Goal: Task Accomplishment & Management: Use online tool/utility

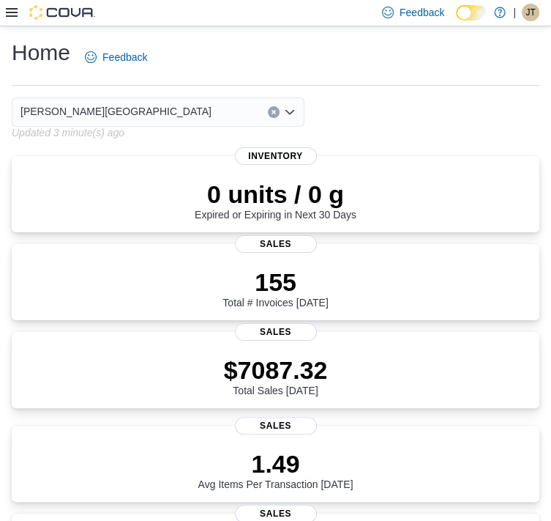
click at [12, 8] on icon at bounding box center [12, 13] width 12 height 12
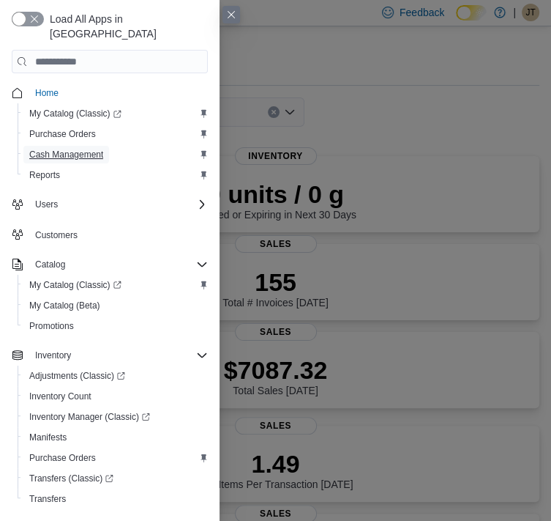
click at [67, 149] on span "Cash Management" at bounding box center [66, 155] width 74 height 12
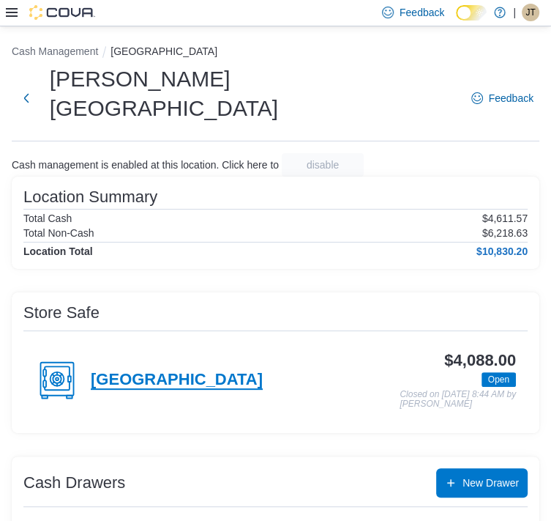
click at [263, 370] on h4 "Corral Centre" at bounding box center [177, 379] width 172 height 19
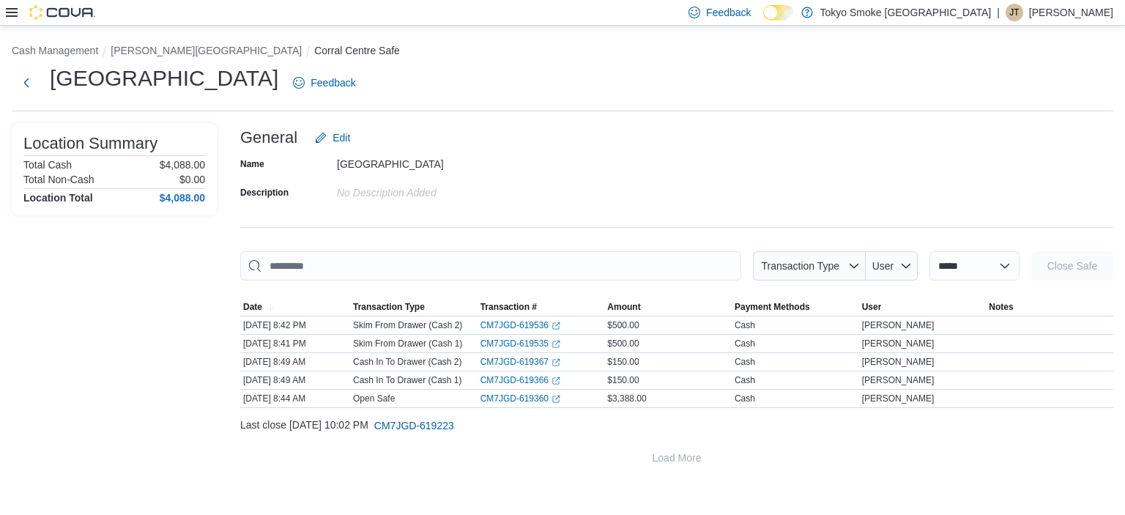
click at [16, 16] on icon at bounding box center [12, 12] width 12 height 9
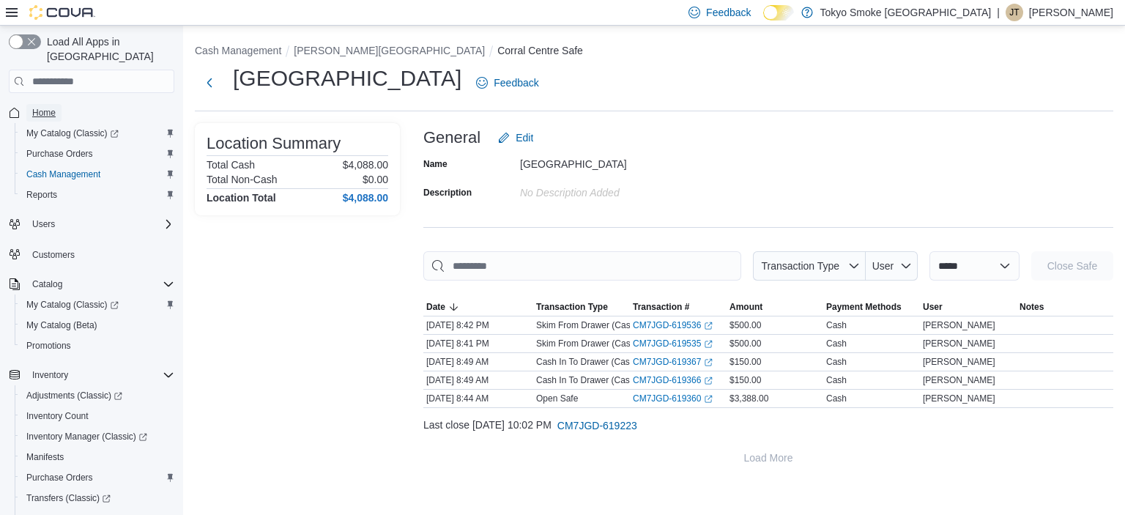
click at [56, 104] on link "Home" at bounding box center [43, 113] width 35 height 18
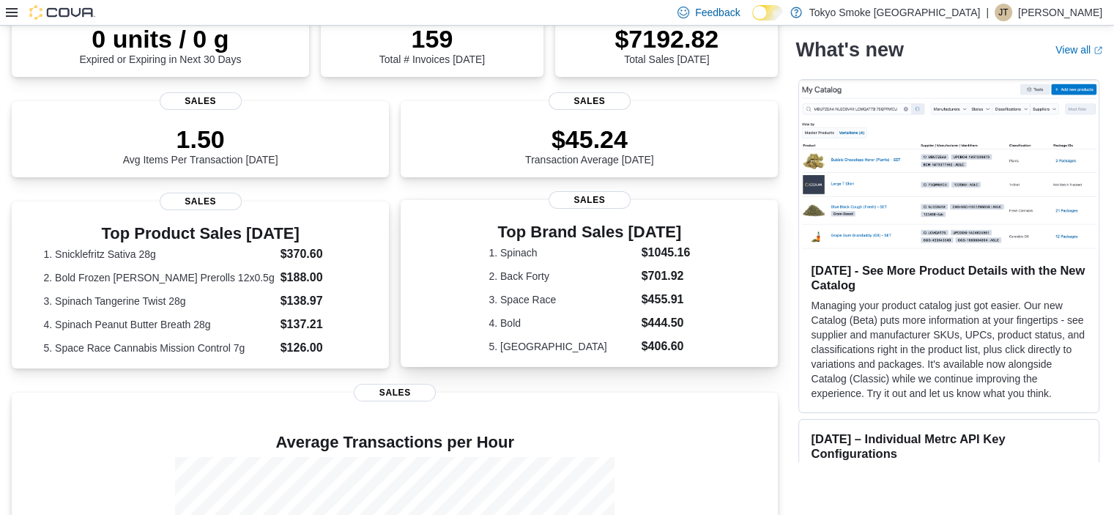
scroll to position [220, 0]
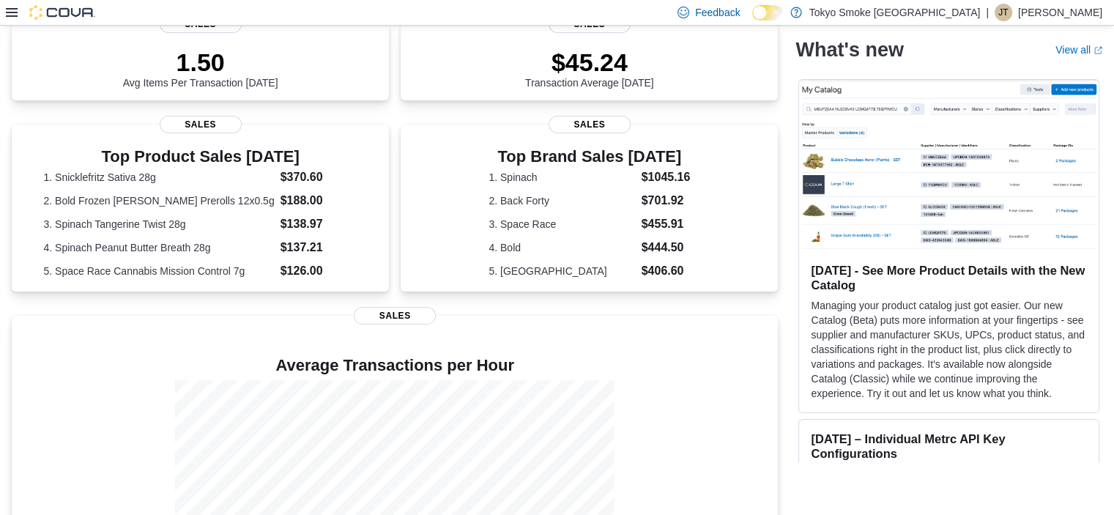
click at [11, 12] on icon at bounding box center [12, 12] width 12 height 9
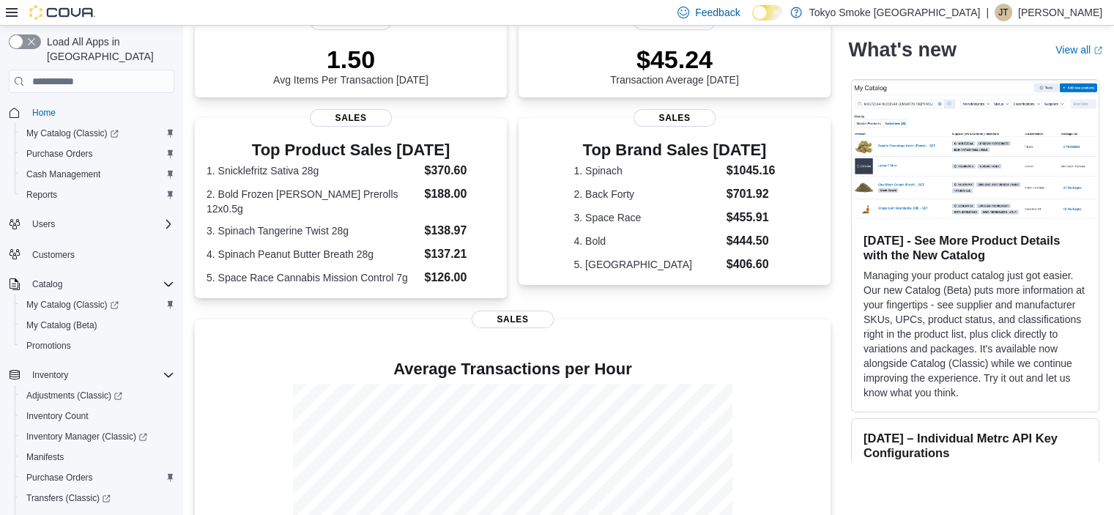
click at [65, 103] on span "Home" at bounding box center [100, 112] width 148 height 18
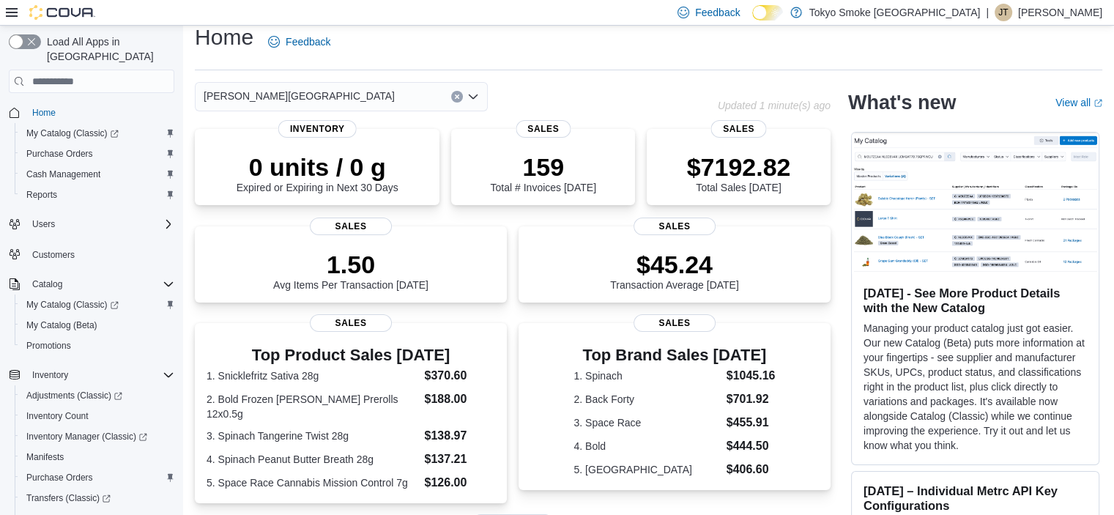
scroll to position [0, 0]
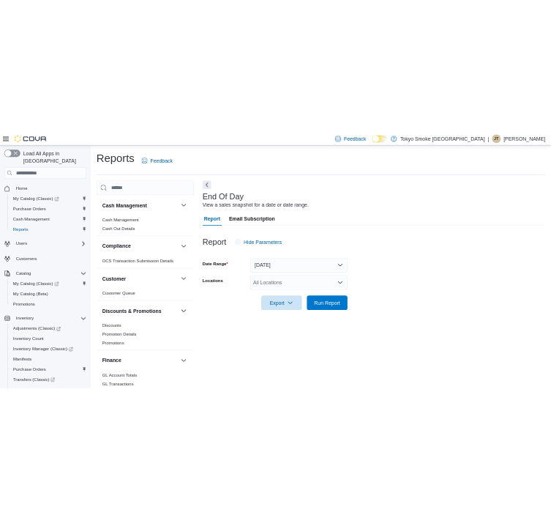
scroll to position [9, 0]
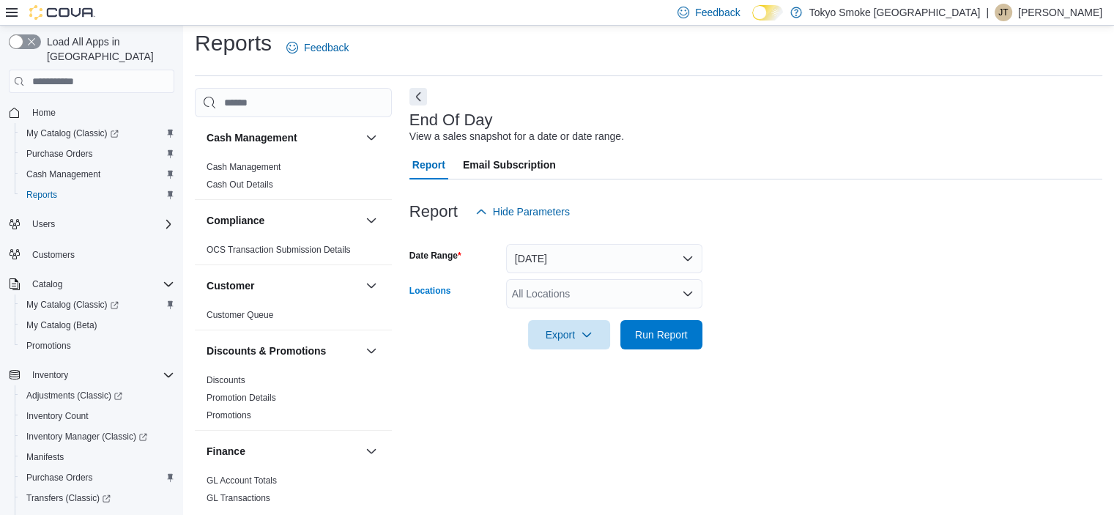
click at [635, 294] on div "All Locations" at bounding box center [604, 293] width 196 height 29
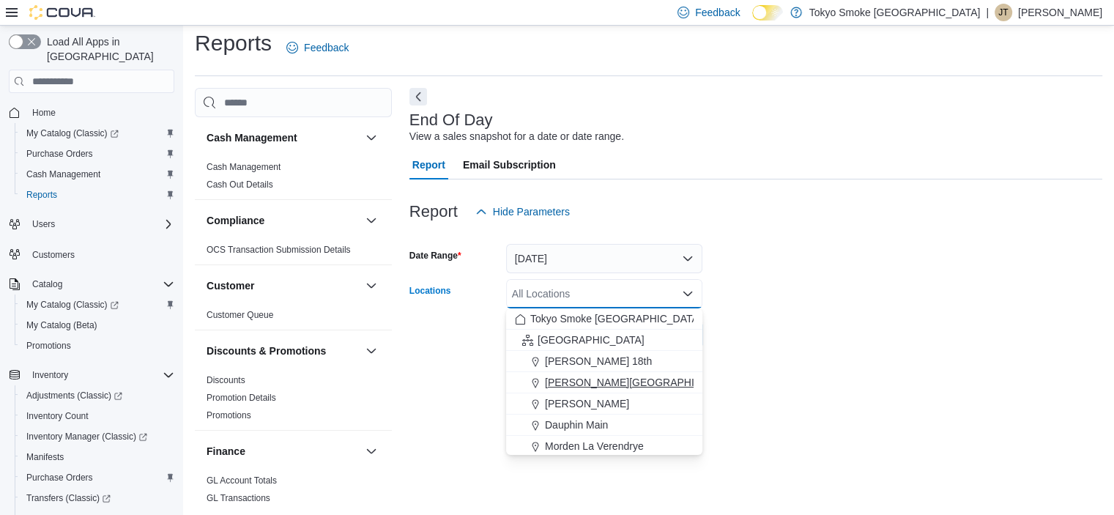
click at [598, 384] on span "[PERSON_NAME][GEOGRAPHIC_DATA]" at bounding box center [640, 382] width 191 height 15
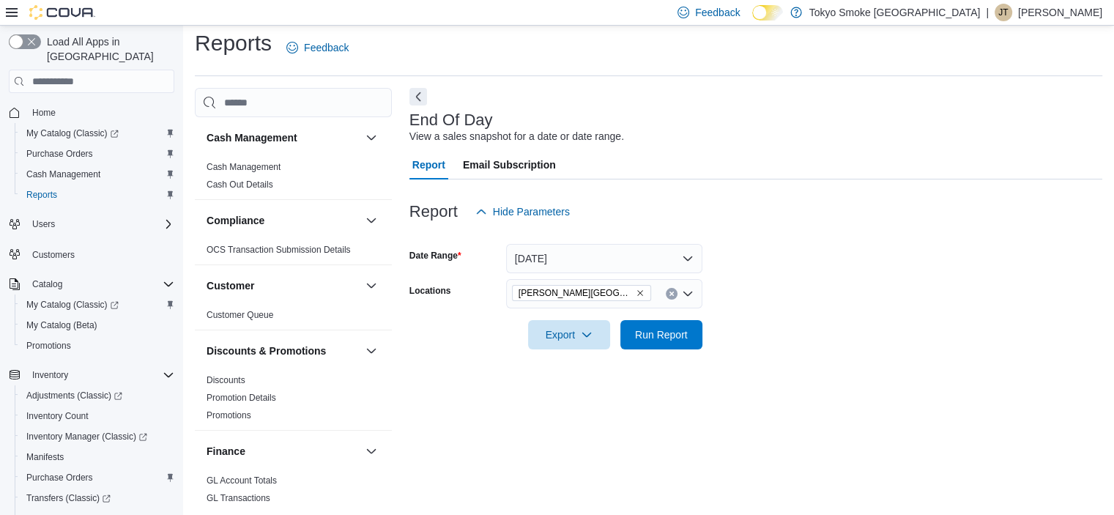
click at [776, 288] on form "Date Range Today Locations Brandon Corral Centre Export Run Report" at bounding box center [755, 287] width 693 height 123
click at [668, 335] on span "Run Report" at bounding box center [661, 334] width 53 height 15
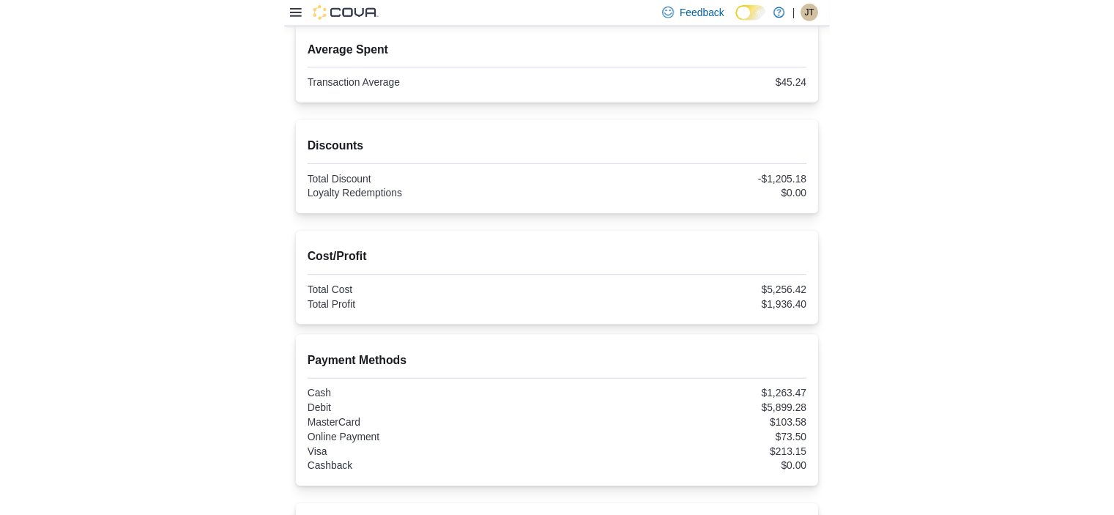
scroll to position [372, 0]
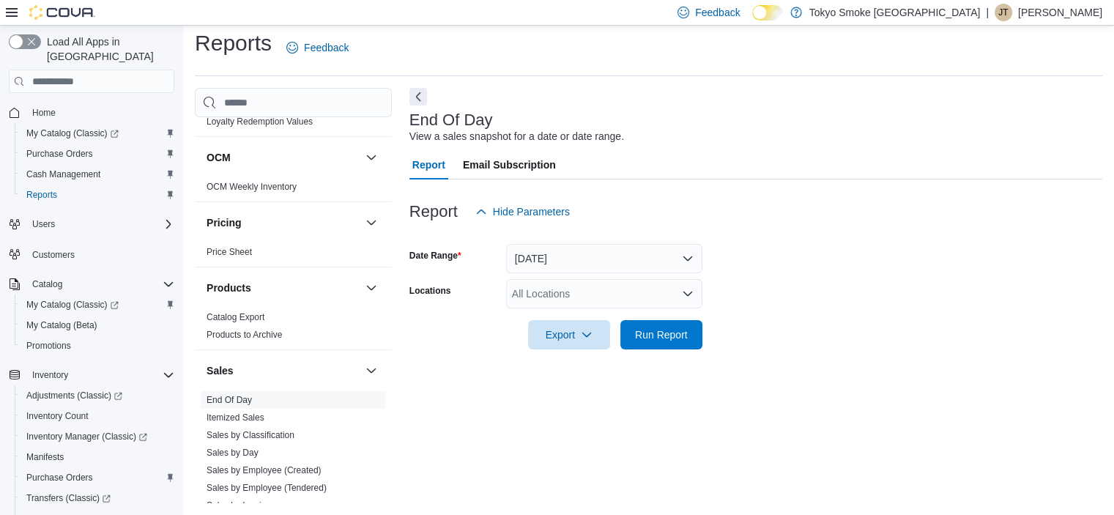
scroll to position [879, 0]
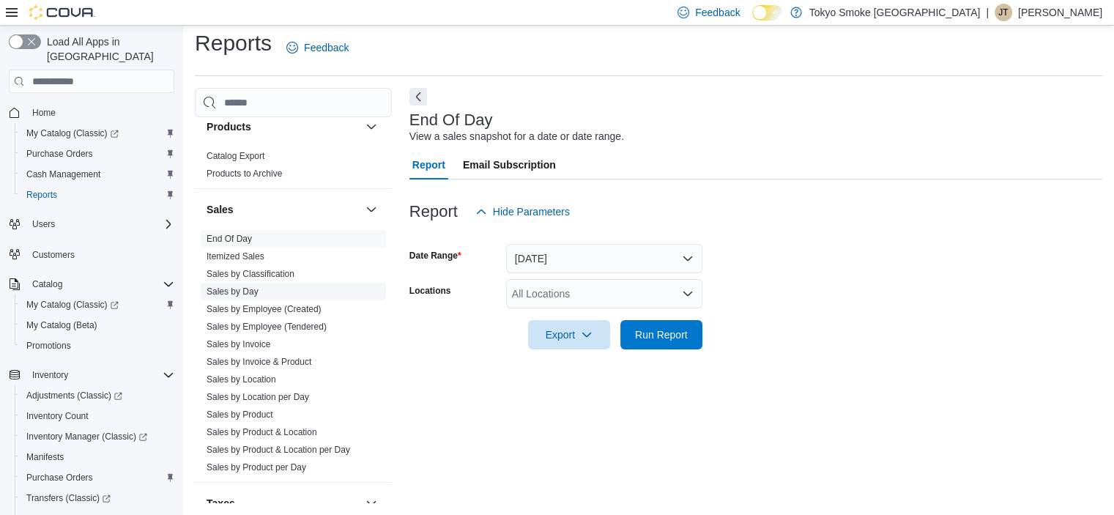
click at [259, 288] on span "Sales by Day" at bounding box center [293, 292] width 185 height 18
click at [226, 290] on link "Sales by Day" at bounding box center [232, 291] width 52 height 10
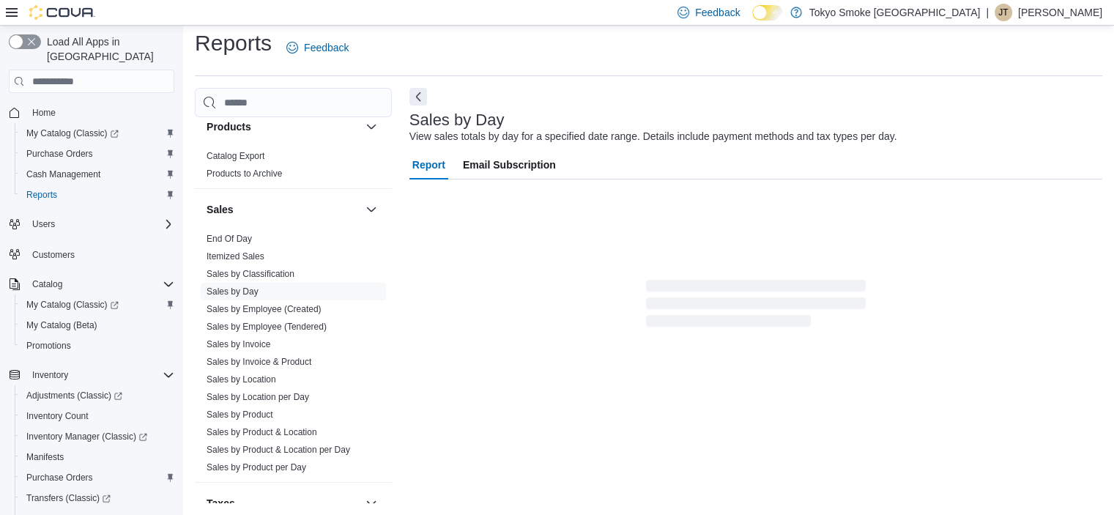
scroll to position [12, 0]
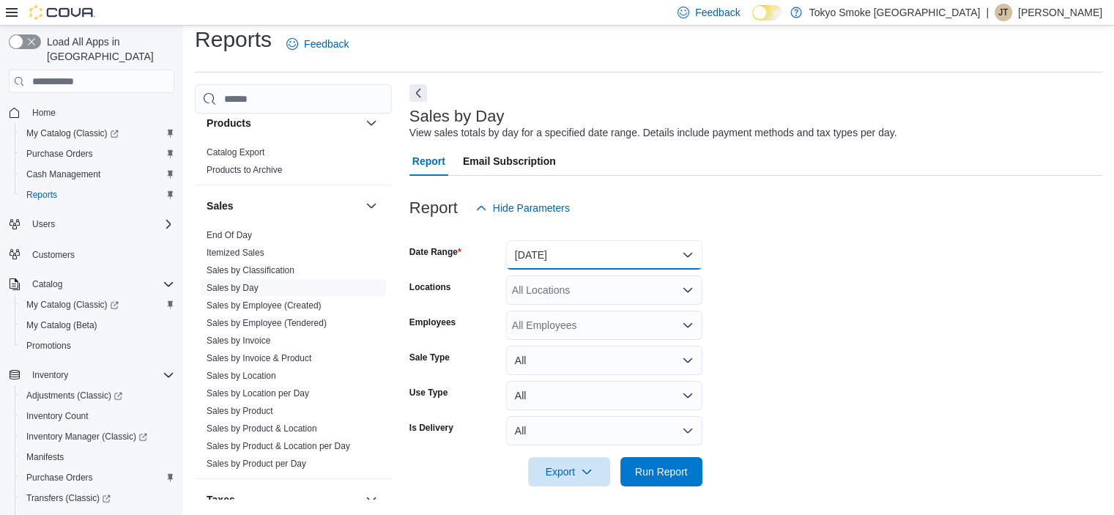
click at [589, 248] on button "[DATE]" at bounding box center [604, 254] width 196 height 29
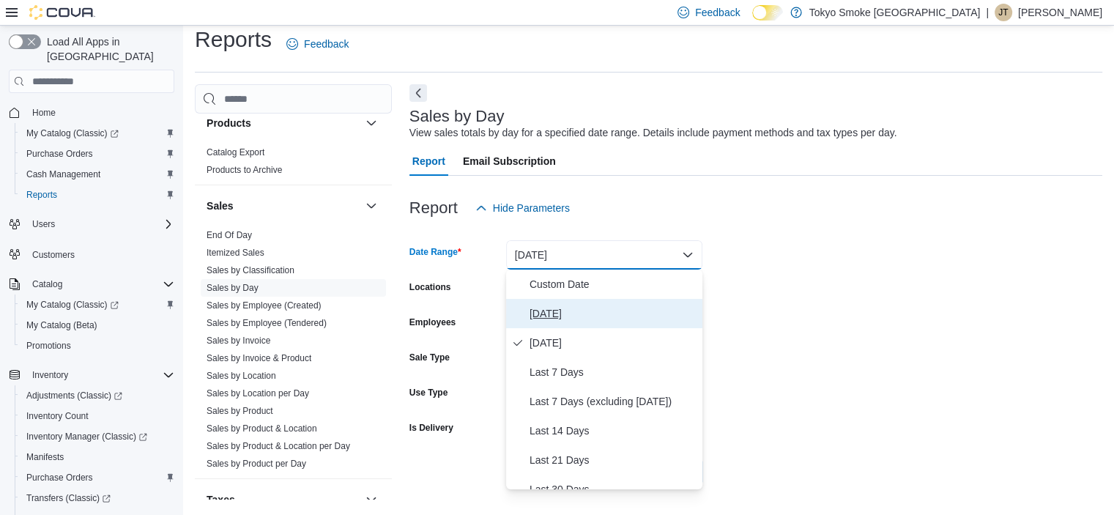
click at [573, 303] on button "[DATE]" at bounding box center [604, 313] width 196 height 29
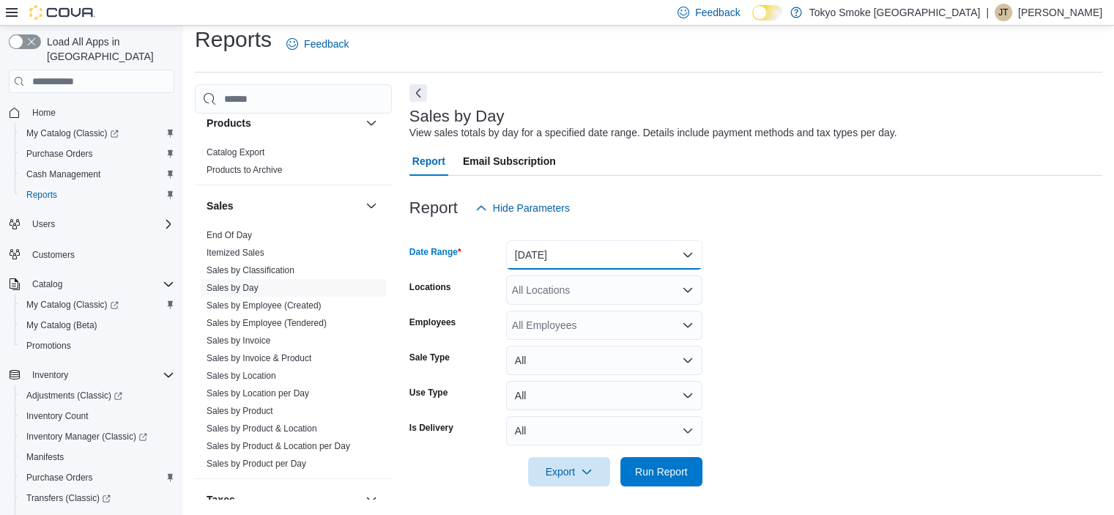
click at [592, 247] on button "[DATE]" at bounding box center [604, 254] width 196 height 29
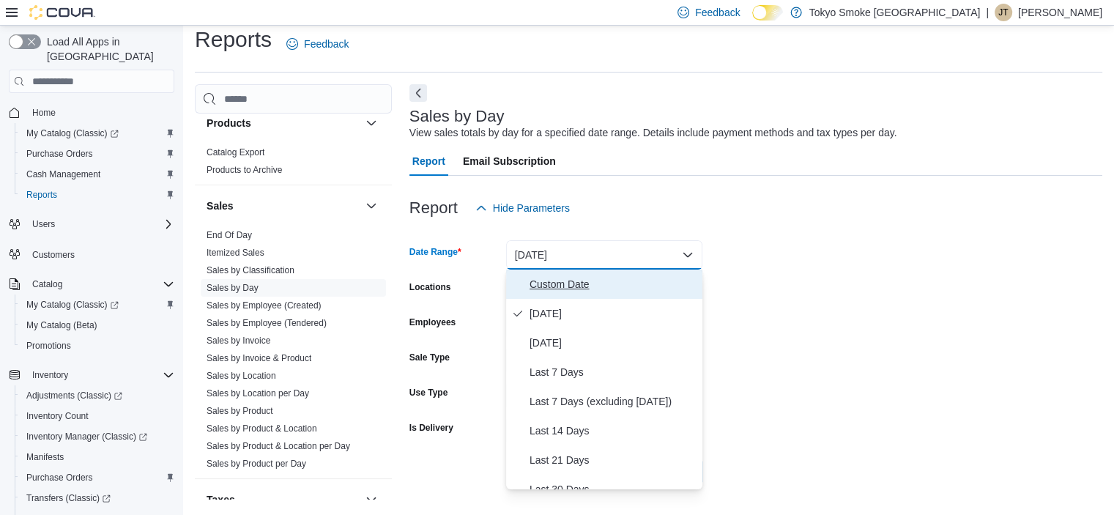
click at [593, 288] on span "Custom Date" at bounding box center [612, 284] width 167 height 18
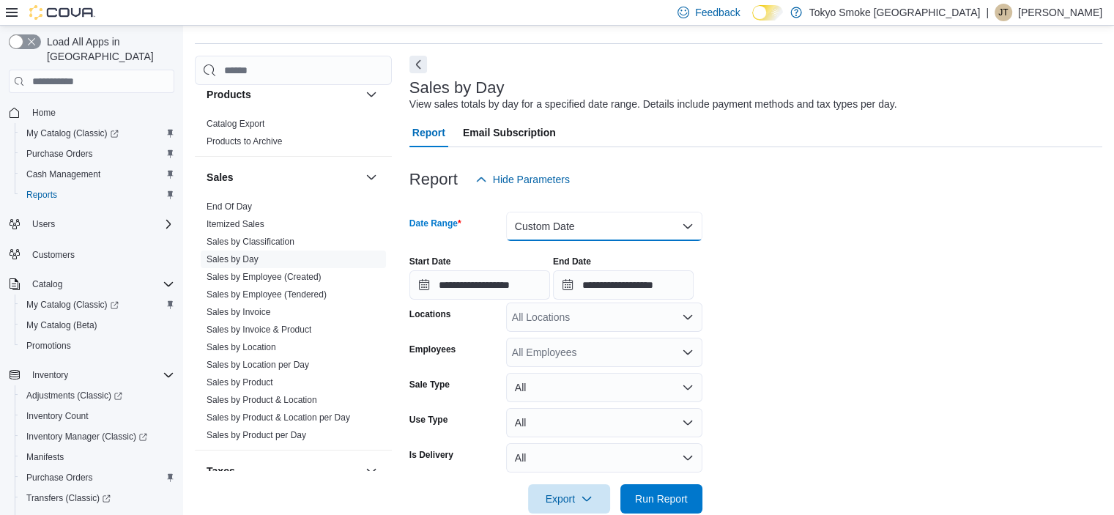
scroll to position [68, 0]
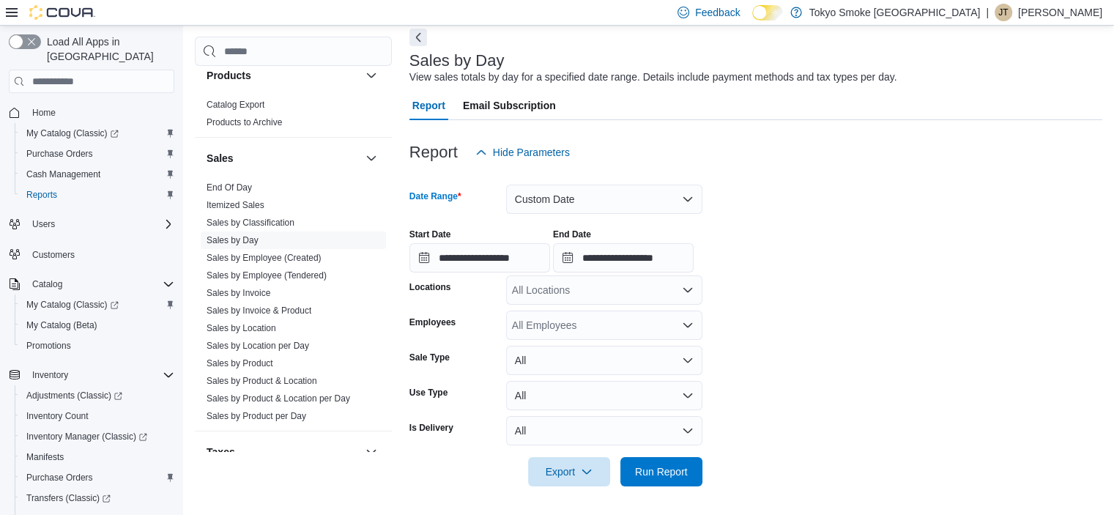
click at [573, 298] on div "All Locations" at bounding box center [604, 289] width 196 height 29
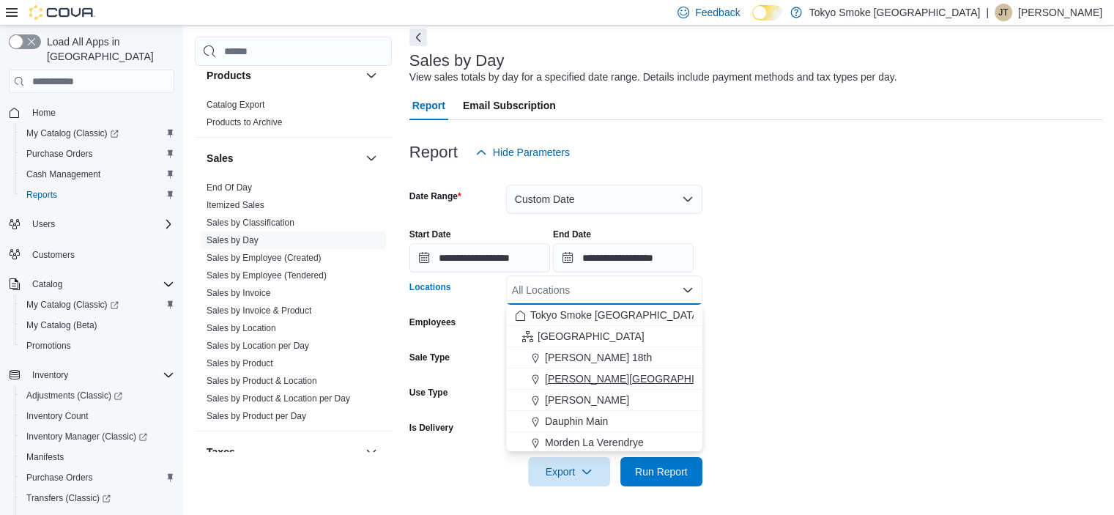
click at [654, 376] on div "[PERSON_NAME][GEOGRAPHIC_DATA]" at bounding box center [604, 378] width 179 height 15
click at [808, 332] on form "**********" at bounding box center [755, 326] width 693 height 319
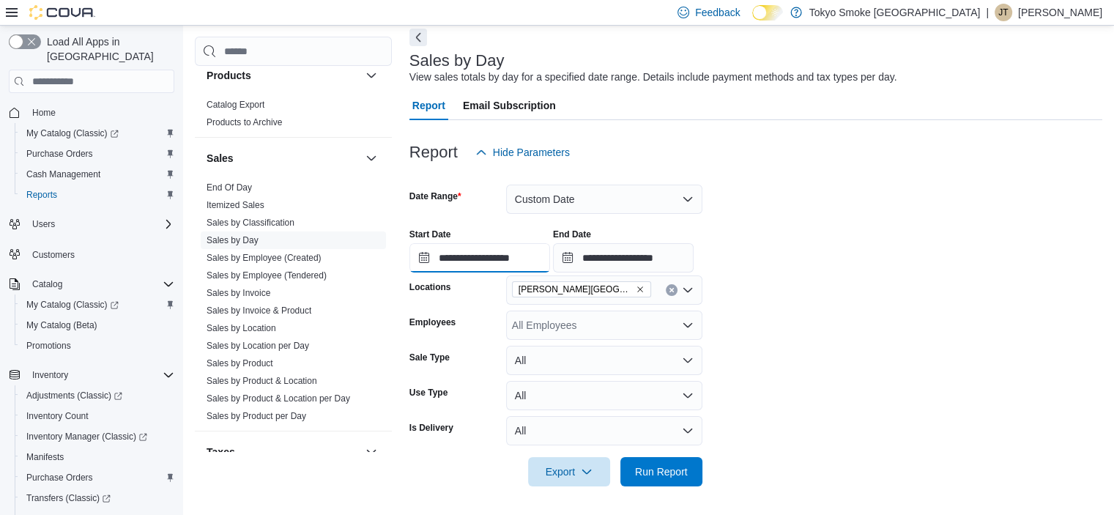
click at [522, 261] on input "**********" at bounding box center [479, 257] width 141 height 29
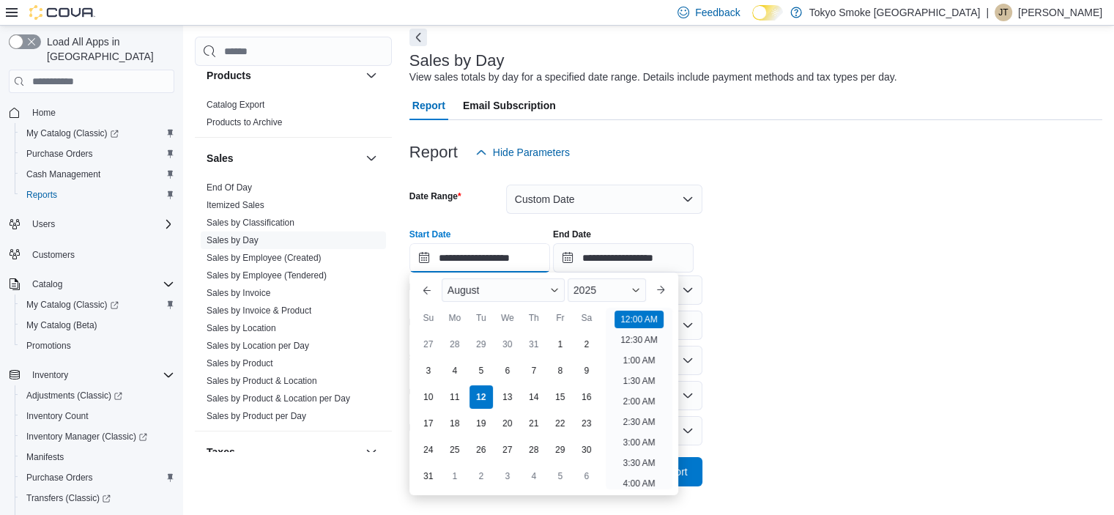
scroll to position [45, 0]
click at [1037, 247] on div "**********" at bounding box center [755, 245] width 693 height 56
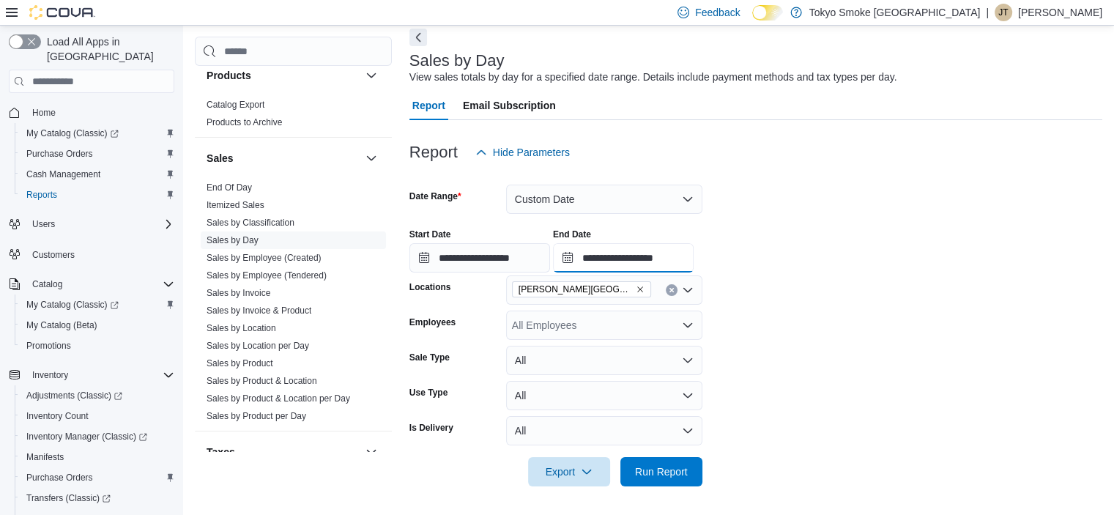
click at [658, 261] on input "**********" at bounding box center [623, 257] width 141 height 29
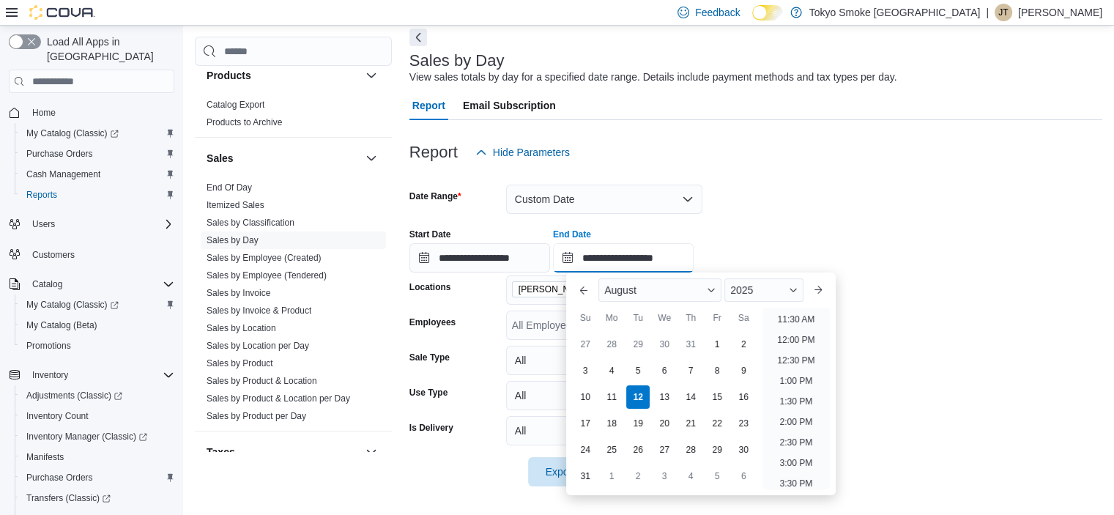
scroll to position [439, 0]
click at [799, 375] on li "12:00 PM" at bounding box center [795, 372] width 49 height 18
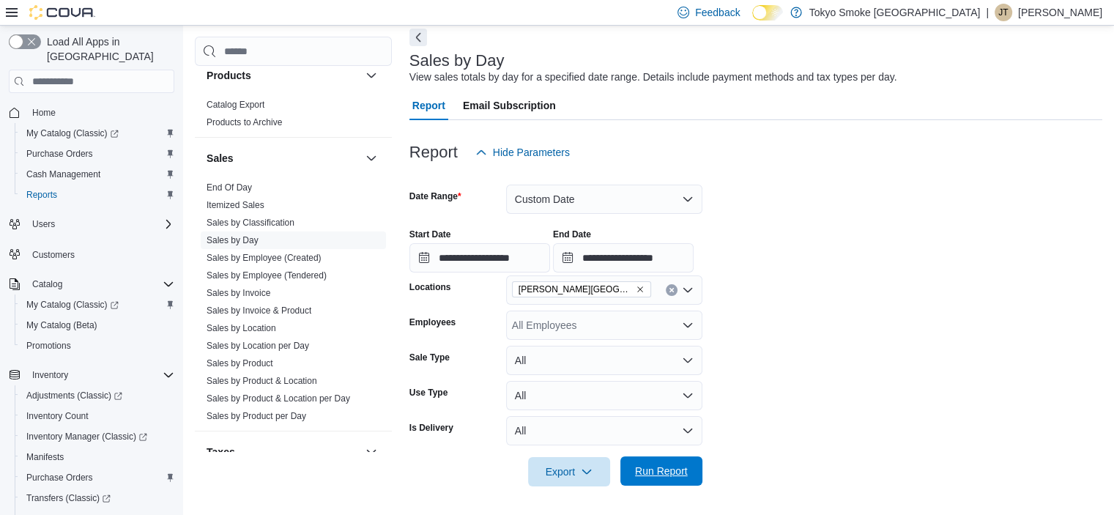
click at [660, 465] on span "Run Report" at bounding box center [661, 470] width 53 height 15
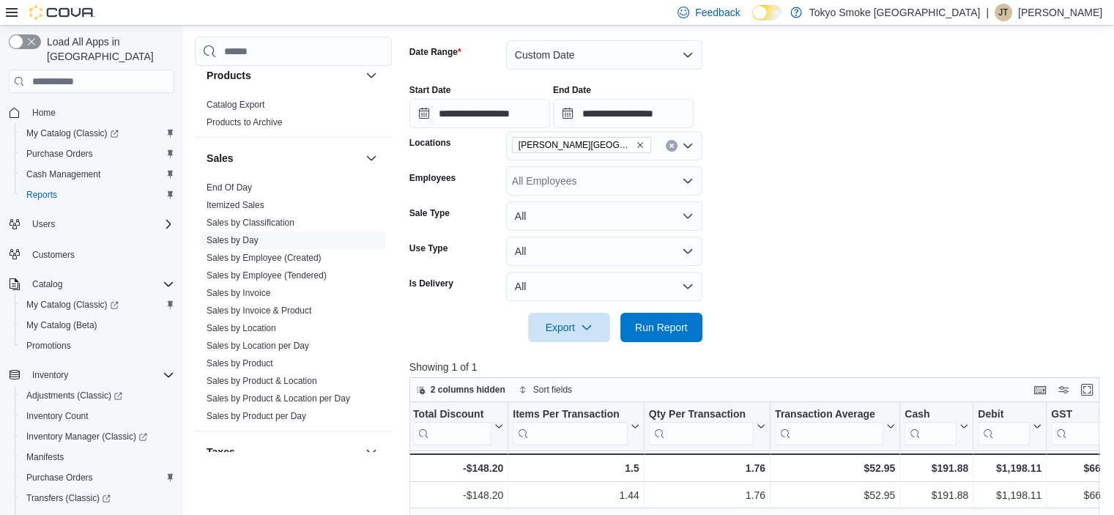
scroll to position [205, 0]
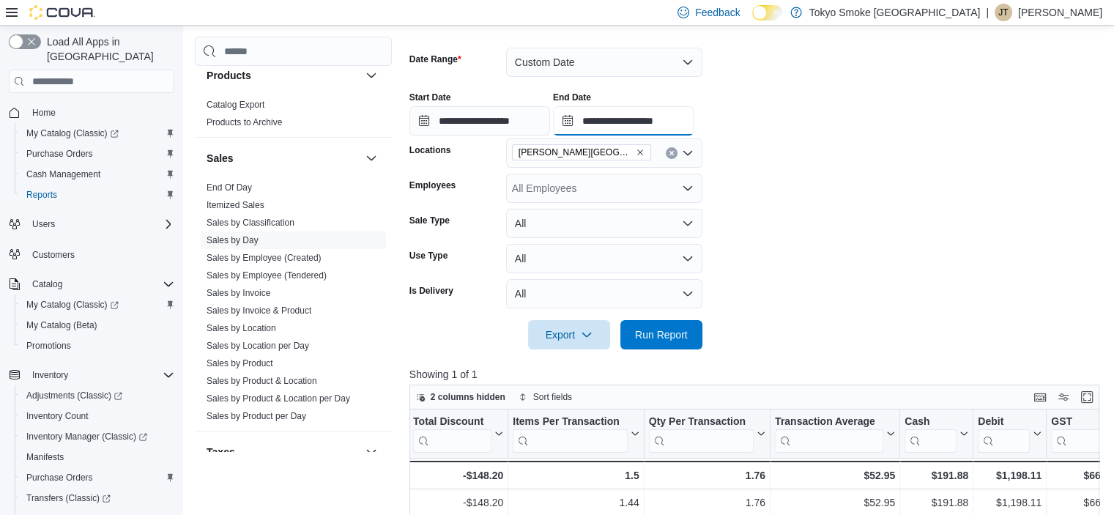
click at [693, 113] on input "**********" at bounding box center [623, 120] width 141 height 29
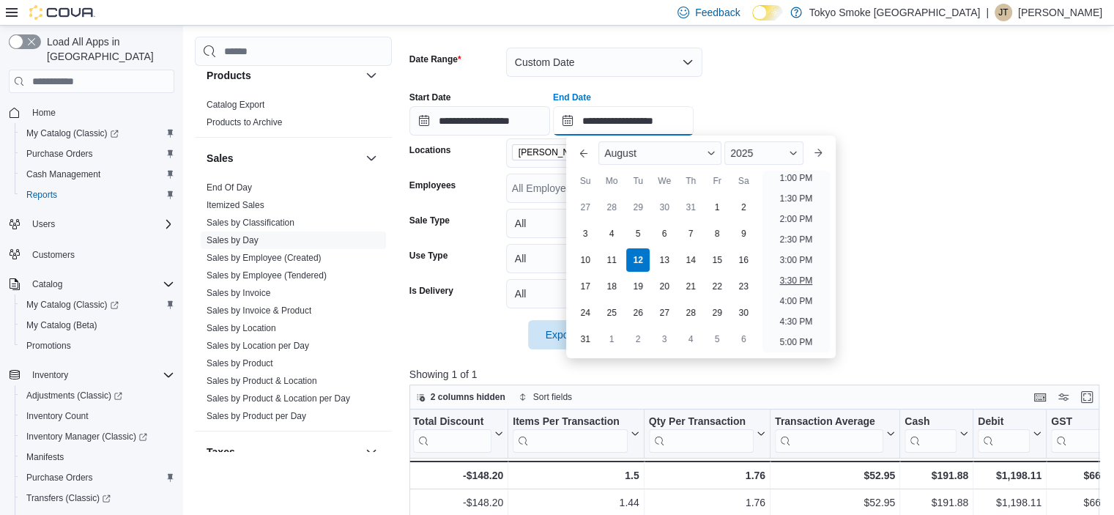
scroll to position [611, 0]
click at [808, 264] on li "5:00 PM" at bounding box center [796, 269] width 45 height 18
type input "**********"
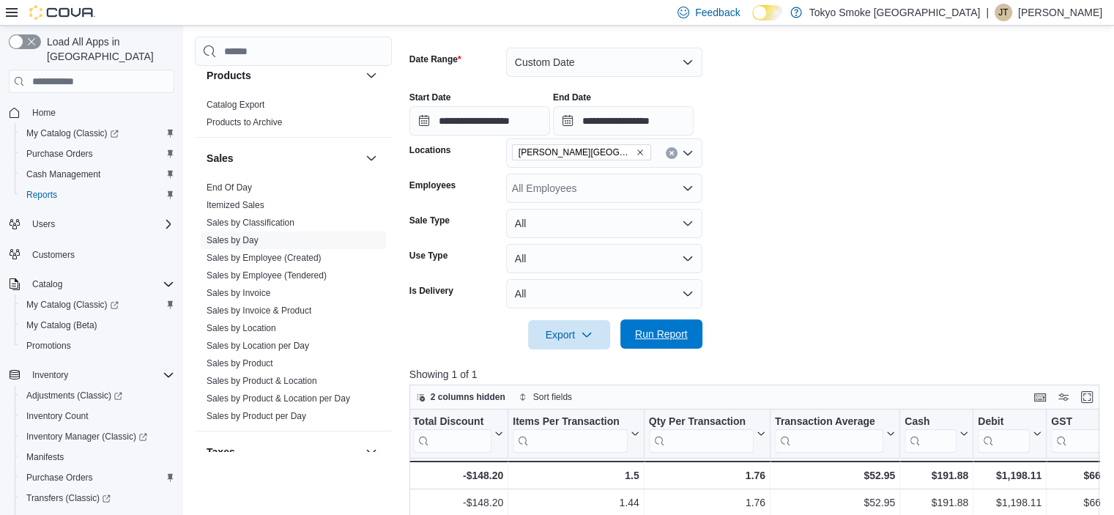
click at [675, 339] on span "Run Report" at bounding box center [661, 334] width 53 height 15
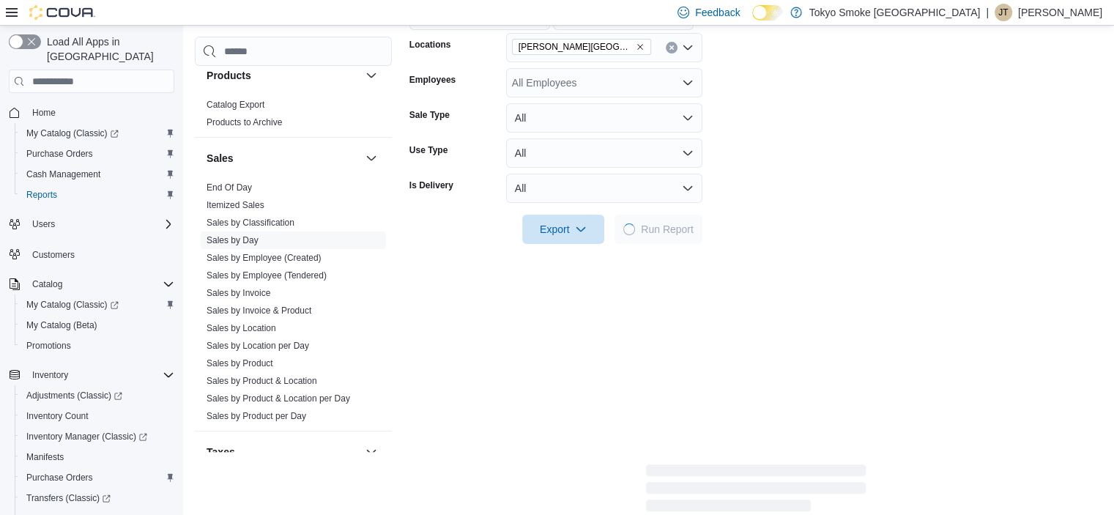
scroll to position [425, 0]
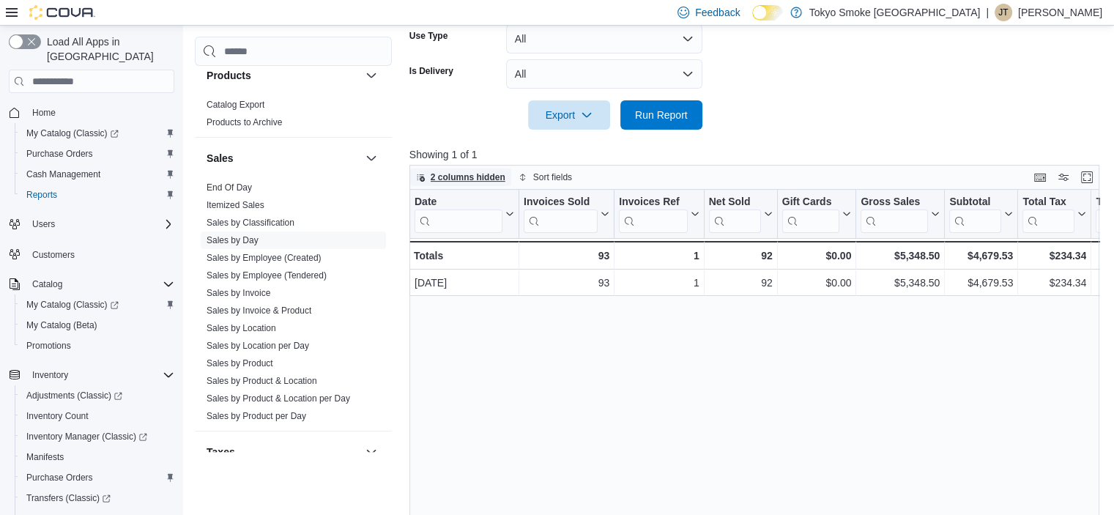
click at [494, 175] on span "2 columns hidden" at bounding box center [467, 177] width 75 height 12
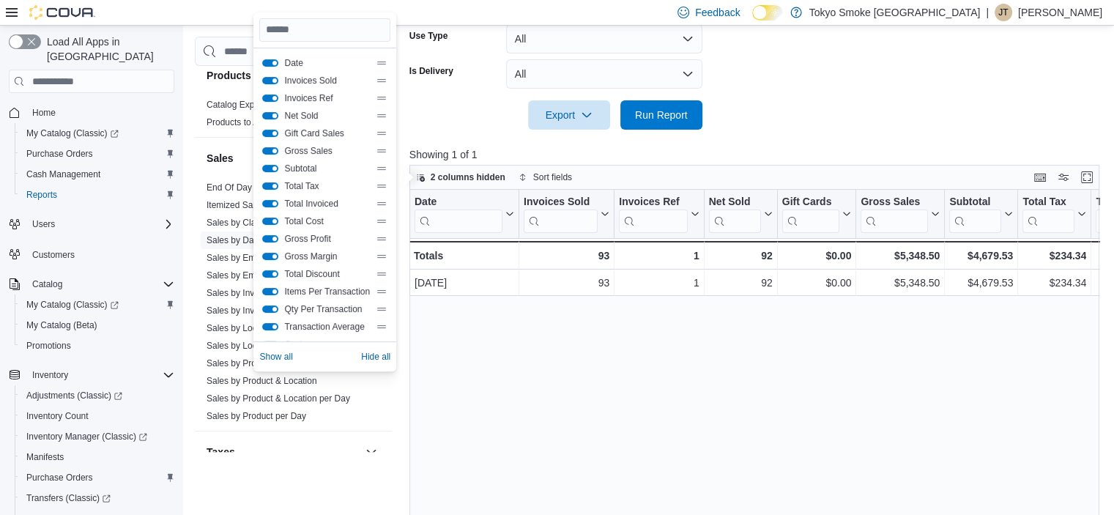
click at [265, 111] on div "Net Sold" at bounding box center [324, 116] width 125 height 12
click at [273, 117] on button "Net Sold" at bounding box center [270, 115] width 16 height 7
click at [275, 130] on button "Gift Card Sales" at bounding box center [270, 133] width 16 height 7
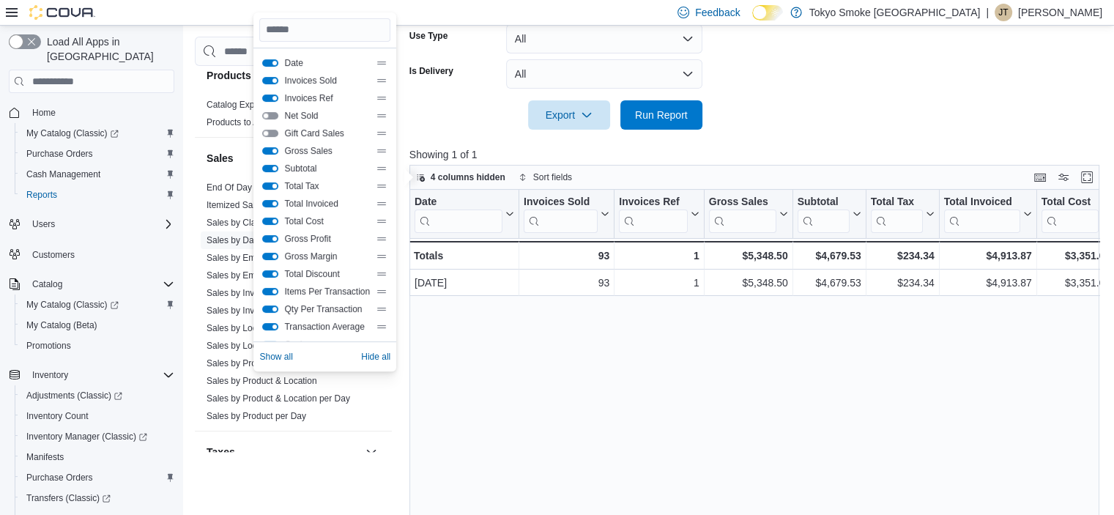
click at [272, 187] on button "Total Tax" at bounding box center [270, 185] width 16 height 7
click at [272, 167] on button "Subtotal" at bounding box center [270, 168] width 16 height 7
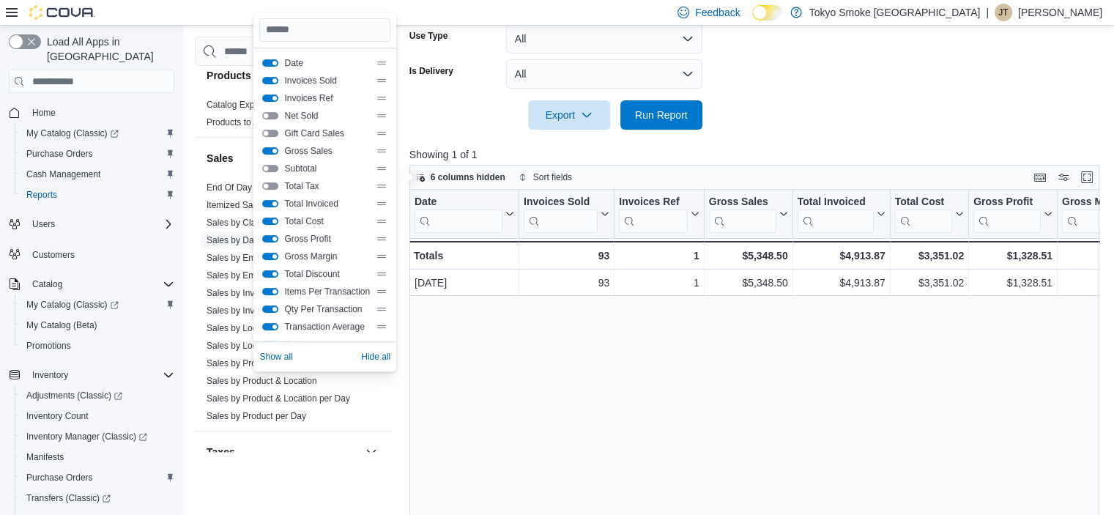
click at [273, 204] on button "Total Invoiced" at bounding box center [270, 203] width 16 height 7
click at [267, 221] on button "Total Cost" at bounding box center [270, 220] width 16 height 7
click at [272, 235] on button "Gross Profit" at bounding box center [270, 238] width 16 height 7
click at [275, 253] on button "Gross Margin" at bounding box center [270, 256] width 16 height 7
click at [274, 272] on button "Total Discount" at bounding box center [270, 273] width 16 height 7
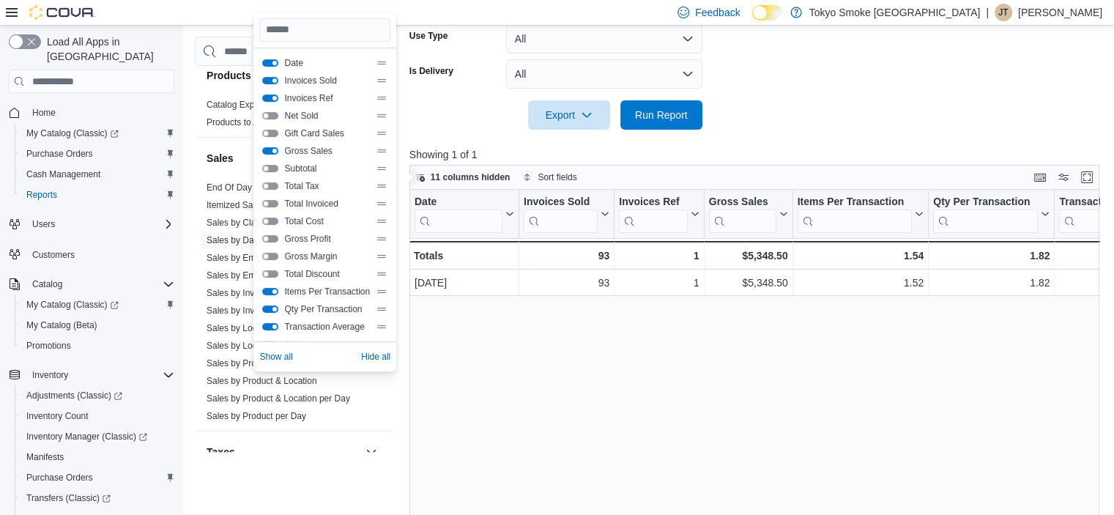
click at [271, 288] on button "Items Per Transaction" at bounding box center [270, 291] width 16 height 7
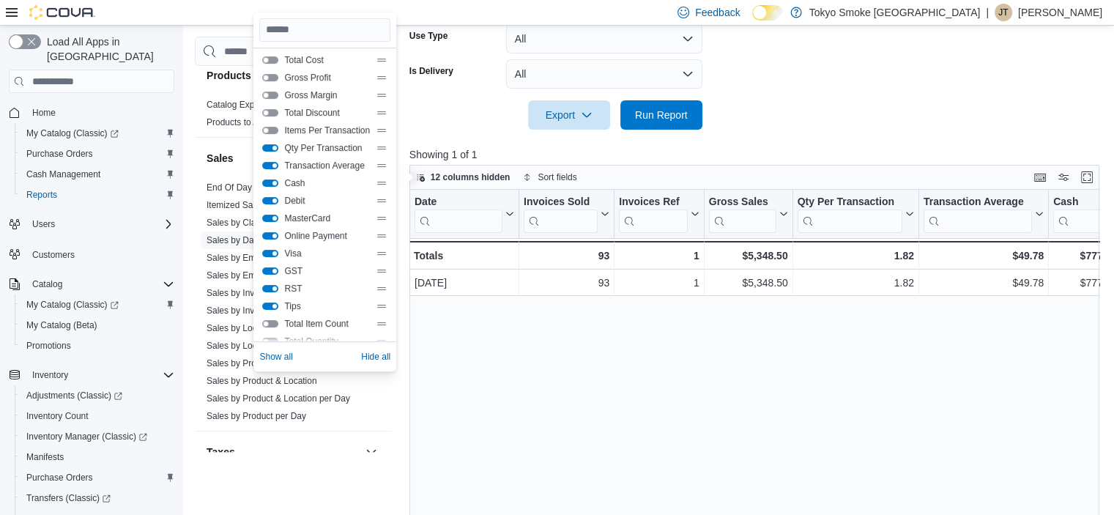
scroll to position [176, 0]
click at [268, 165] on button "Cash" at bounding box center [270, 168] width 16 height 7
click at [275, 184] on button "Debit" at bounding box center [270, 185] width 16 height 7
click at [275, 200] on button "MasterCard" at bounding box center [270, 203] width 16 height 7
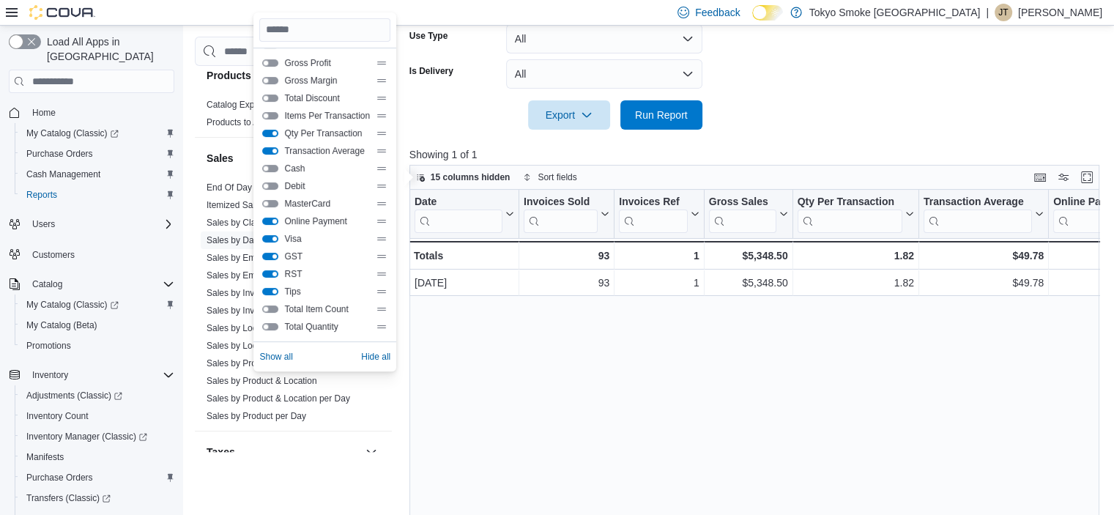
click at [270, 222] on button "Online Payment" at bounding box center [270, 220] width 16 height 7
click at [272, 242] on div "Visa" at bounding box center [324, 239] width 125 height 12
click at [272, 239] on button "Visa" at bounding box center [270, 238] width 16 height 7
click at [270, 256] on button "GST" at bounding box center [270, 256] width 16 height 7
click at [272, 275] on button "RST" at bounding box center [270, 273] width 16 height 7
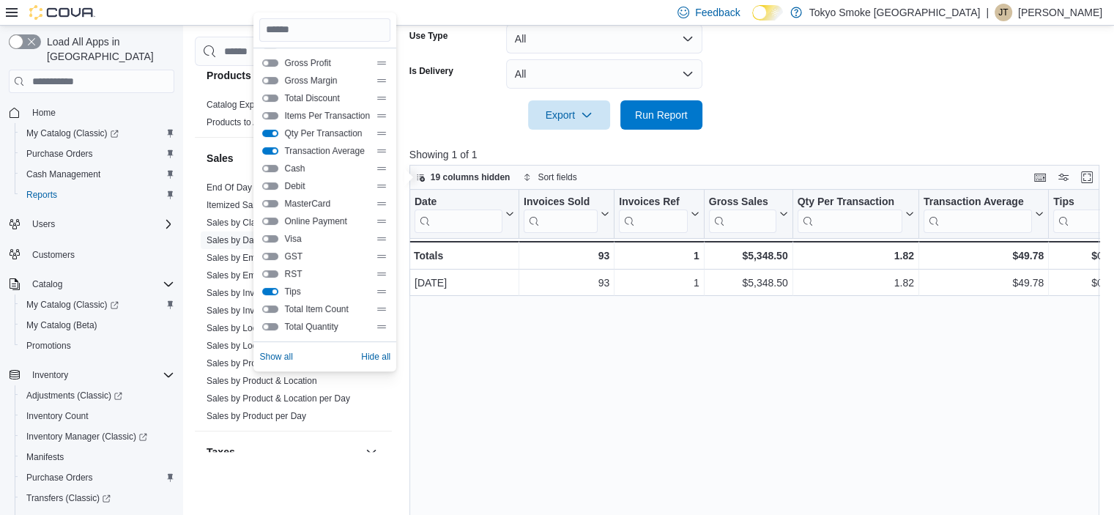
click at [266, 288] on button "Tips" at bounding box center [270, 291] width 16 height 7
click at [672, 384] on div "Date Click to view column header actions Invoices Sold Click to view column hea…" at bounding box center [757, 383] width 697 height 387
